Goal: Transaction & Acquisition: Purchase product/service

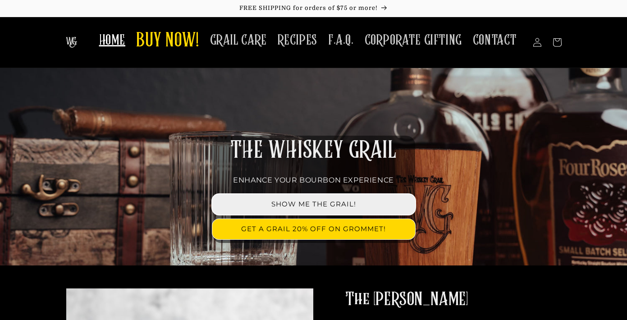
click at [316, 202] on link "SHOW ME THE GRAIL!" at bounding box center [313, 204] width 203 height 20
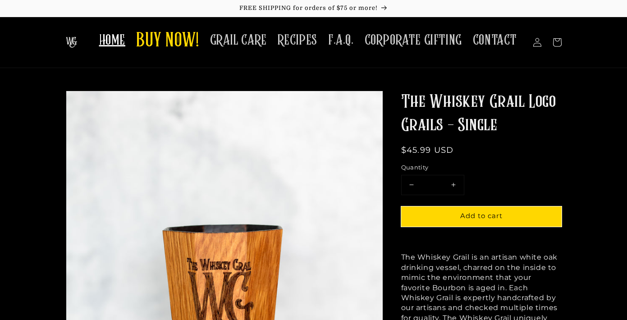
click at [116, 36] on span "HOME" at bounding box center [112, 41] width 26 height 18
click at [175, 41] on span "BUY NOW!" at bounding box center [167, 41] width 63 height 25
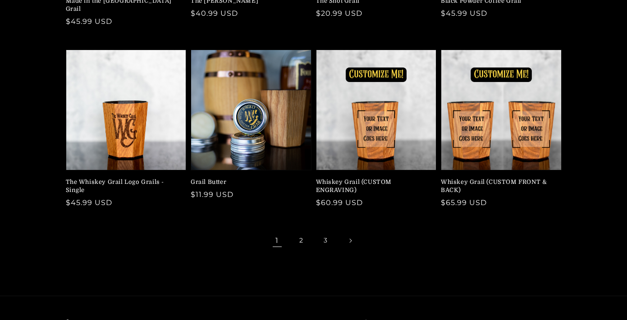
scroll to position [240, 0]
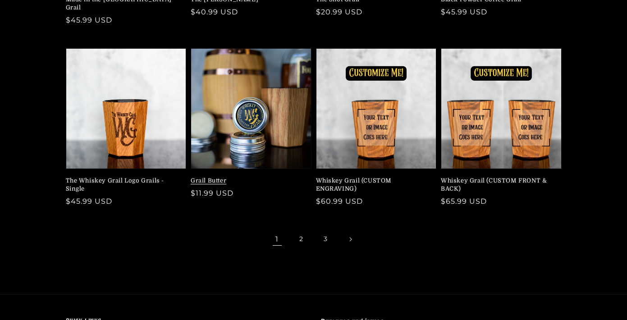
click at [250, 177] on link "Grail Butter" at bounding box center [248, 181] width 115 height 8
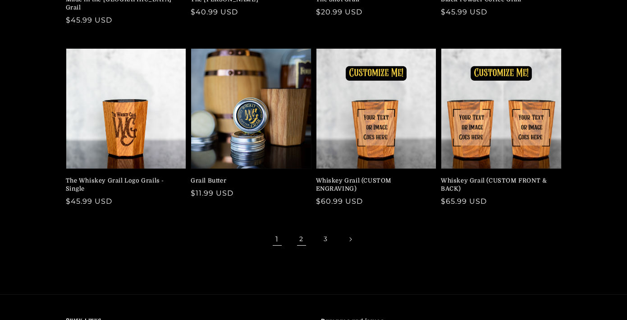
click at [302, 230] on link "2" at bounding box center [302, 240] width 20 height 20
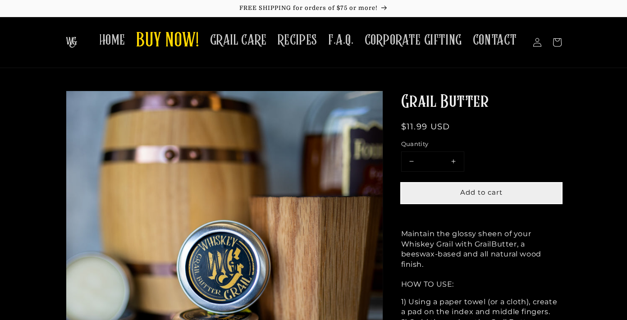
click at [465, 186] on button "Add to cart" at bounding box center [481, 193] width 161 height 20
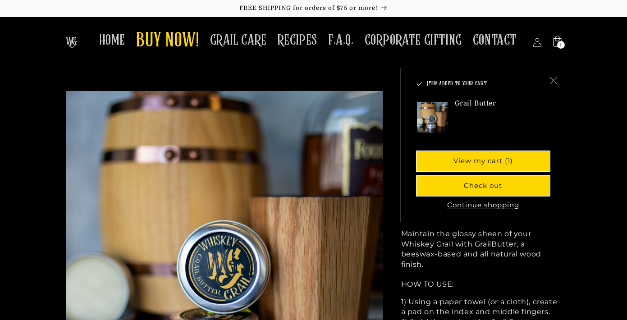
click at [553, 77] on icon "Close" at bounding box center [553, 80] width 8 height 8
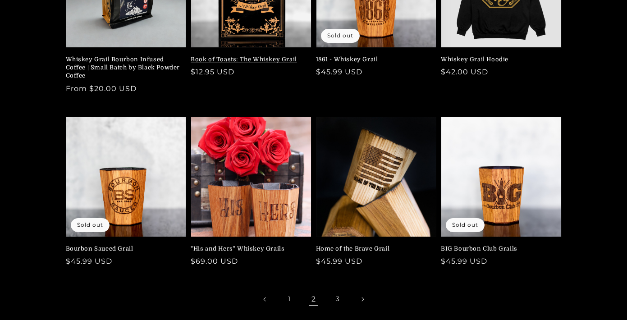
scroll to position [181, 0]
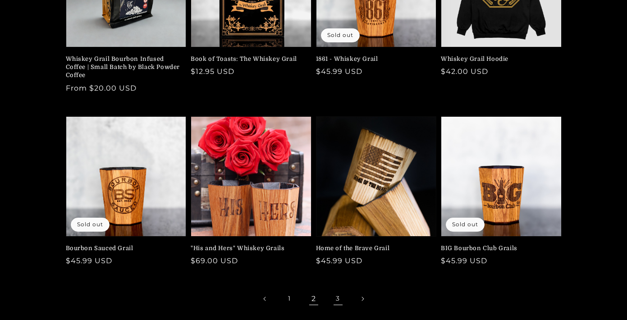
click at [339, 297] on link "3" at bounding box center [338, 299] width 20 height 20
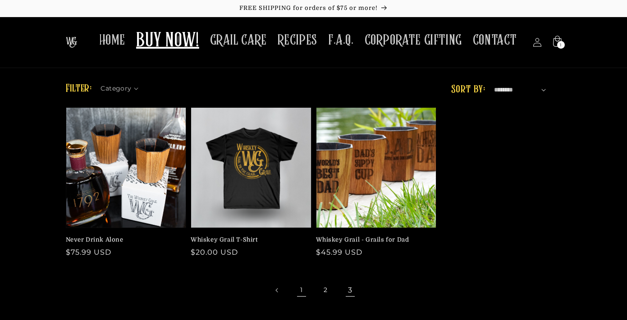
click at [300, 291] on link "1" at bounding box center [302, 291] width 20 height 20
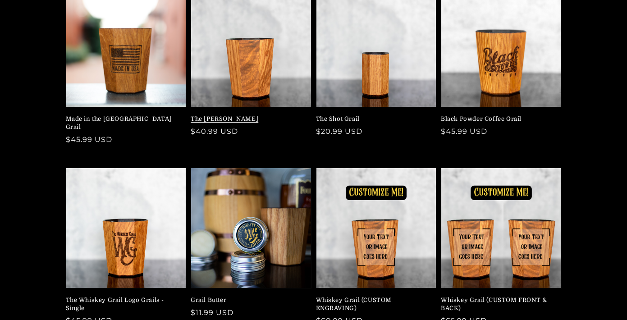
scroll to position [122, 0]
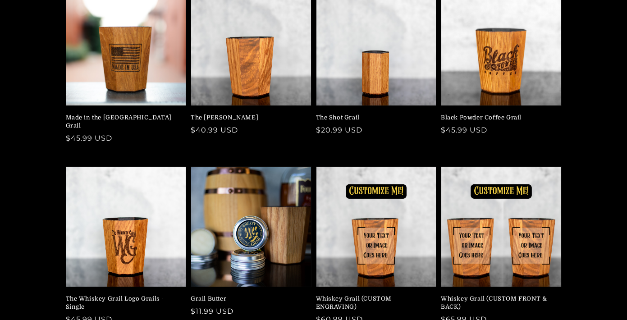
click at [253, 114] on link "The [PERSON_NAME]" at bounding box center [248, 118] width 115 height 8
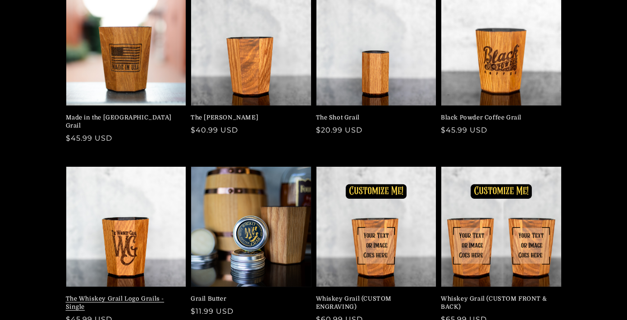
click at [120, 295] on link "The Whiskey Grail Logo Grails - Single" at bounding box center [123, 303] width 115 height 16
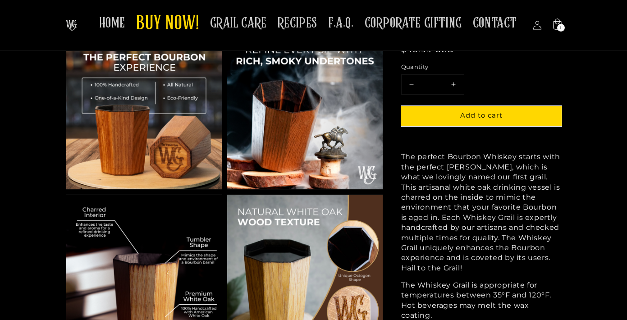
scroll to position [279, 0]
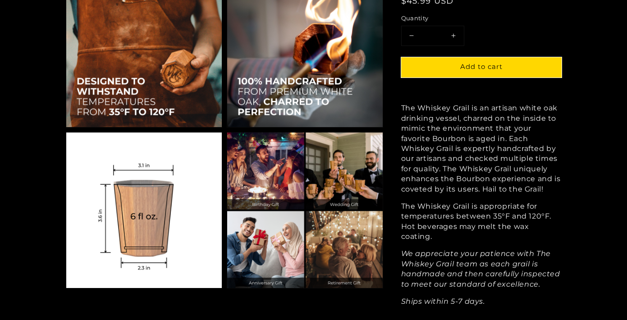
scroll to position [766, 0]
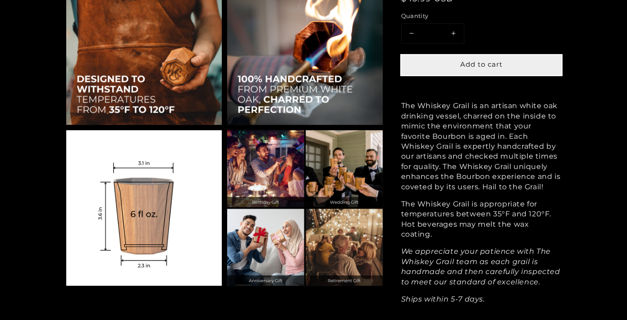
click at [473, 64] on span "Add to cart" at bounding box center [481, 64] width 42 height 9
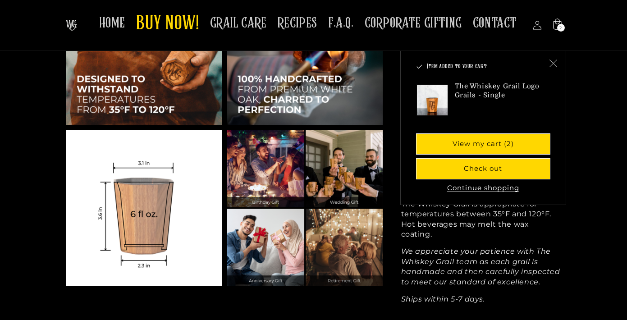
click at [554, 63] on use "Close" at bounding box center [554, 64] width 8 height 8
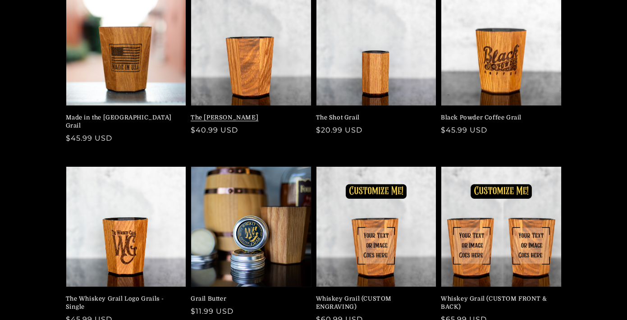
scroll to position [122, 0]
click at [260, 114] on link "The [PERSON_NAME]" at bounding box center [248, 118] width 115 height 8
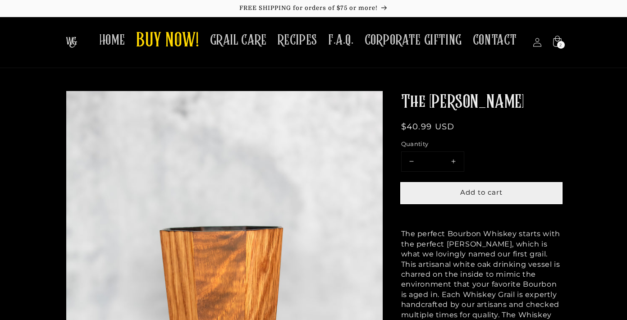
click at [499, 188] on span "Add to cart" at bounding box center [481, 192] width 42 height 9
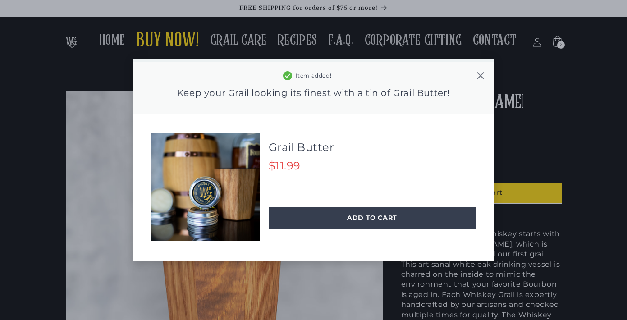
click at [479, 75] on icon at bounding box center [480, 75] width 9 height 9
